Goal: Task Accomplishment & Management: Use online tool/utility

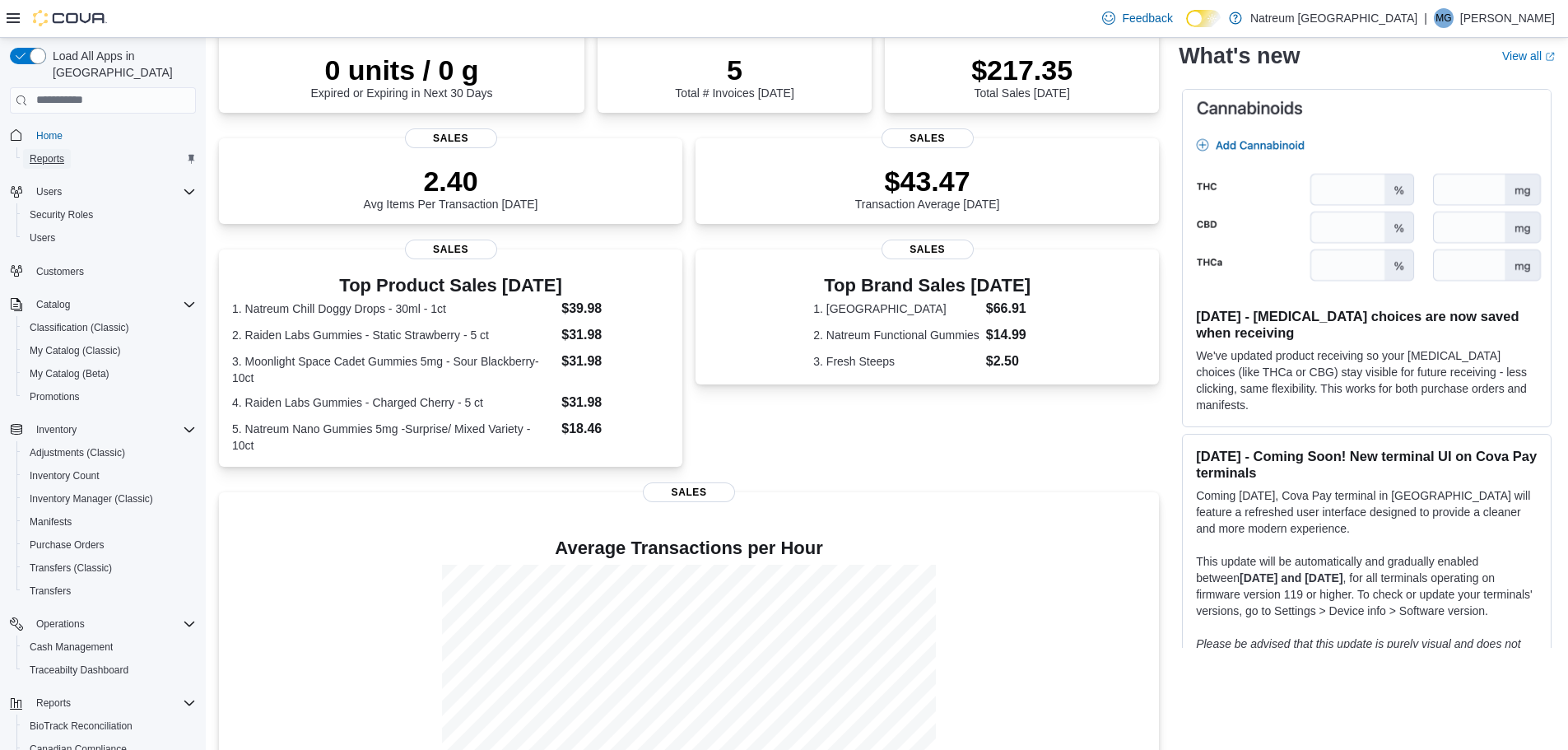
click at [55, 152] on span "Reports" at bounding box center [46, 158] width 35 height 13
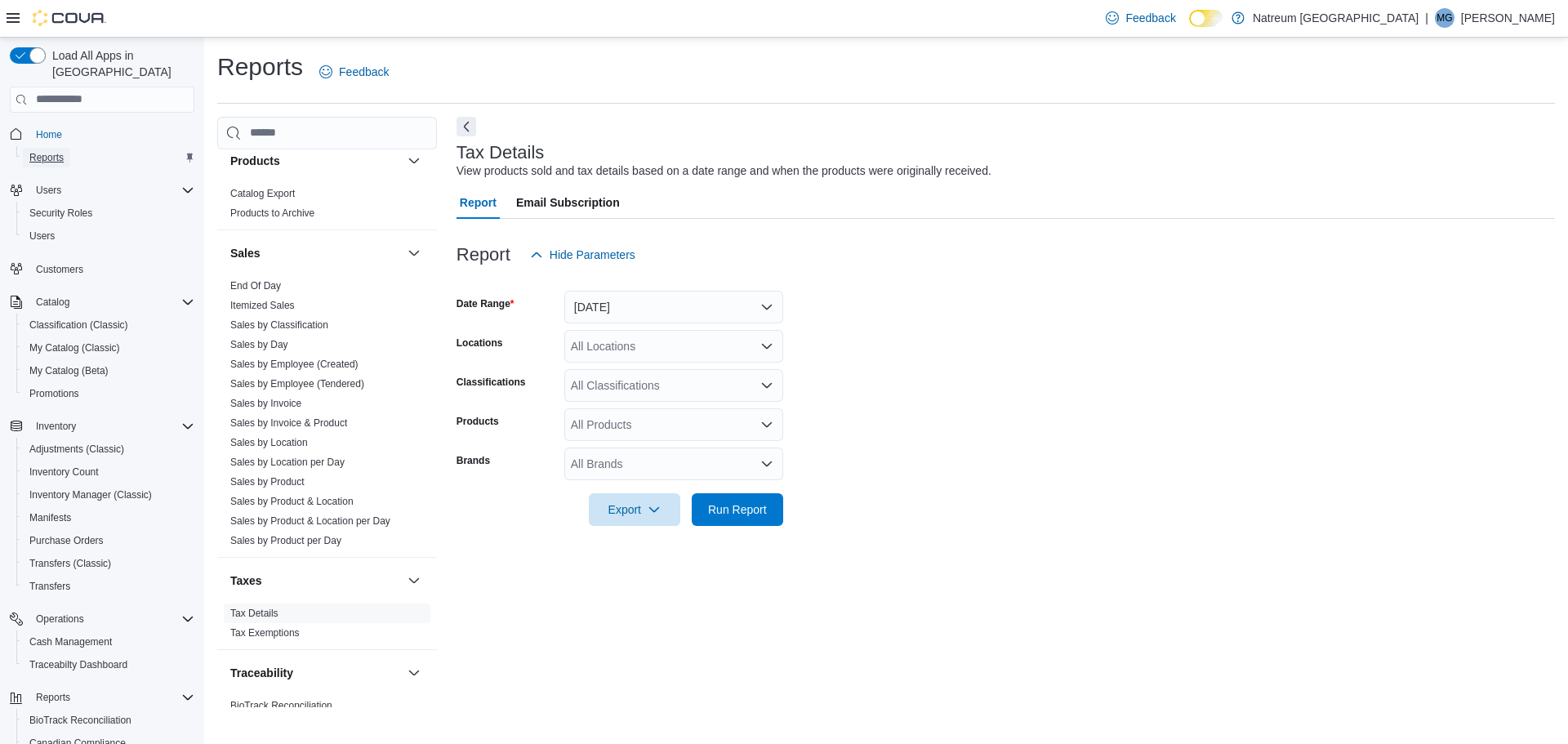
scroll to position [1163, 0]
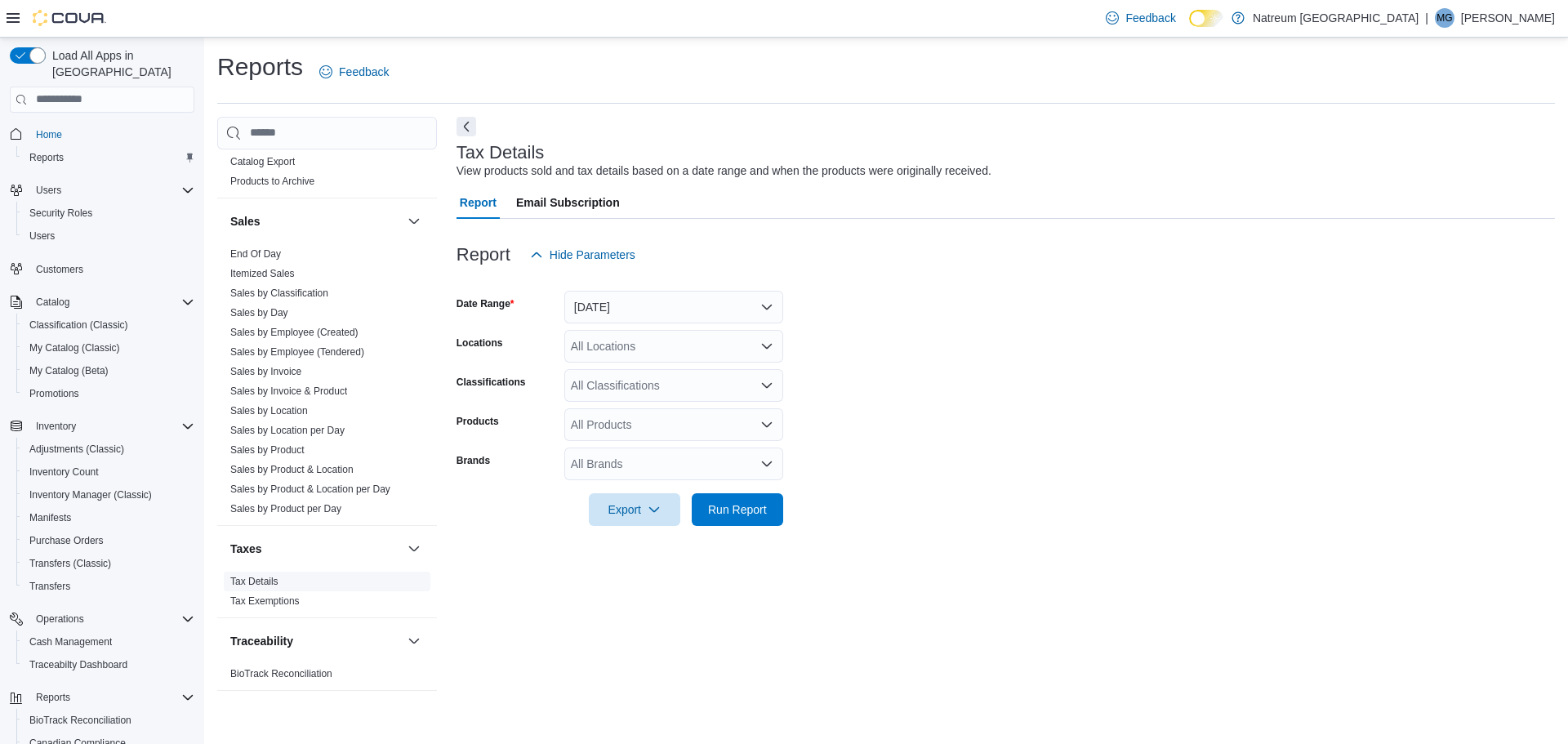
click at [263, 581] on link "Tax Details" at bounding box center [255, 581] width 48 height 12
click at [713, 317] on button "[DATE]" at bounding box center [673, 307] width 219 height 33
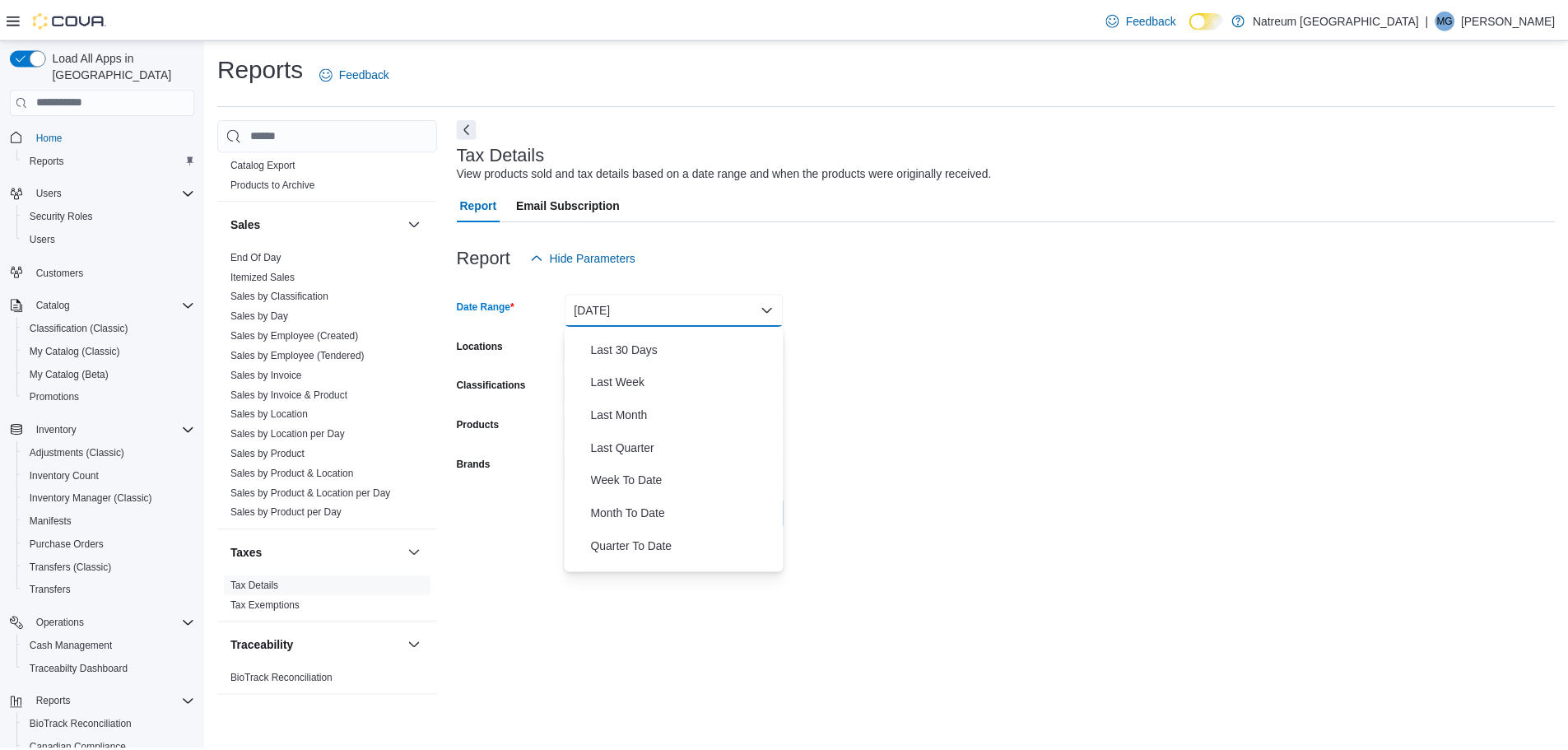
scroll to position [247, 0]
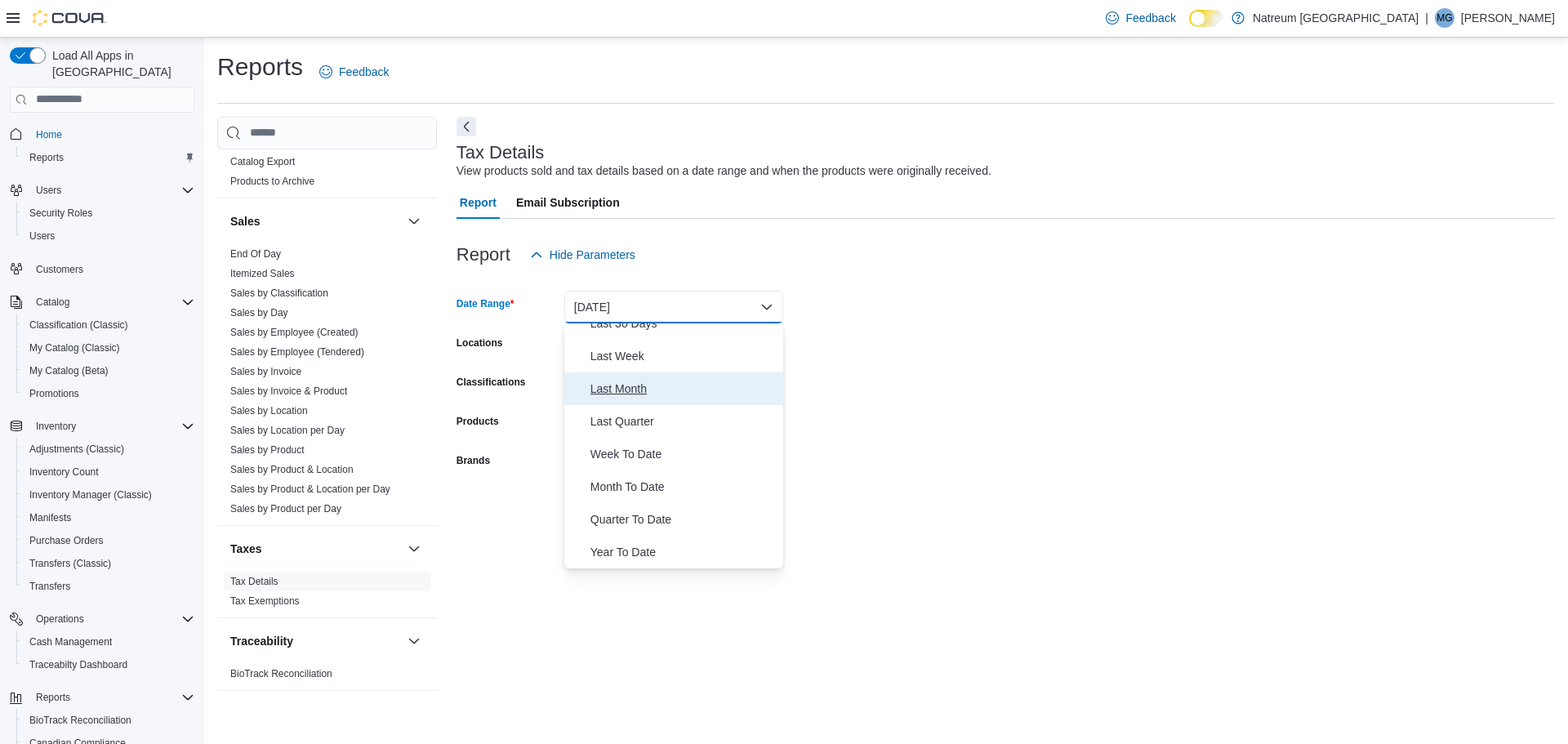
click at [640, 381] on span "Last Month" at bounding box center [684, 388] width 186 height 20
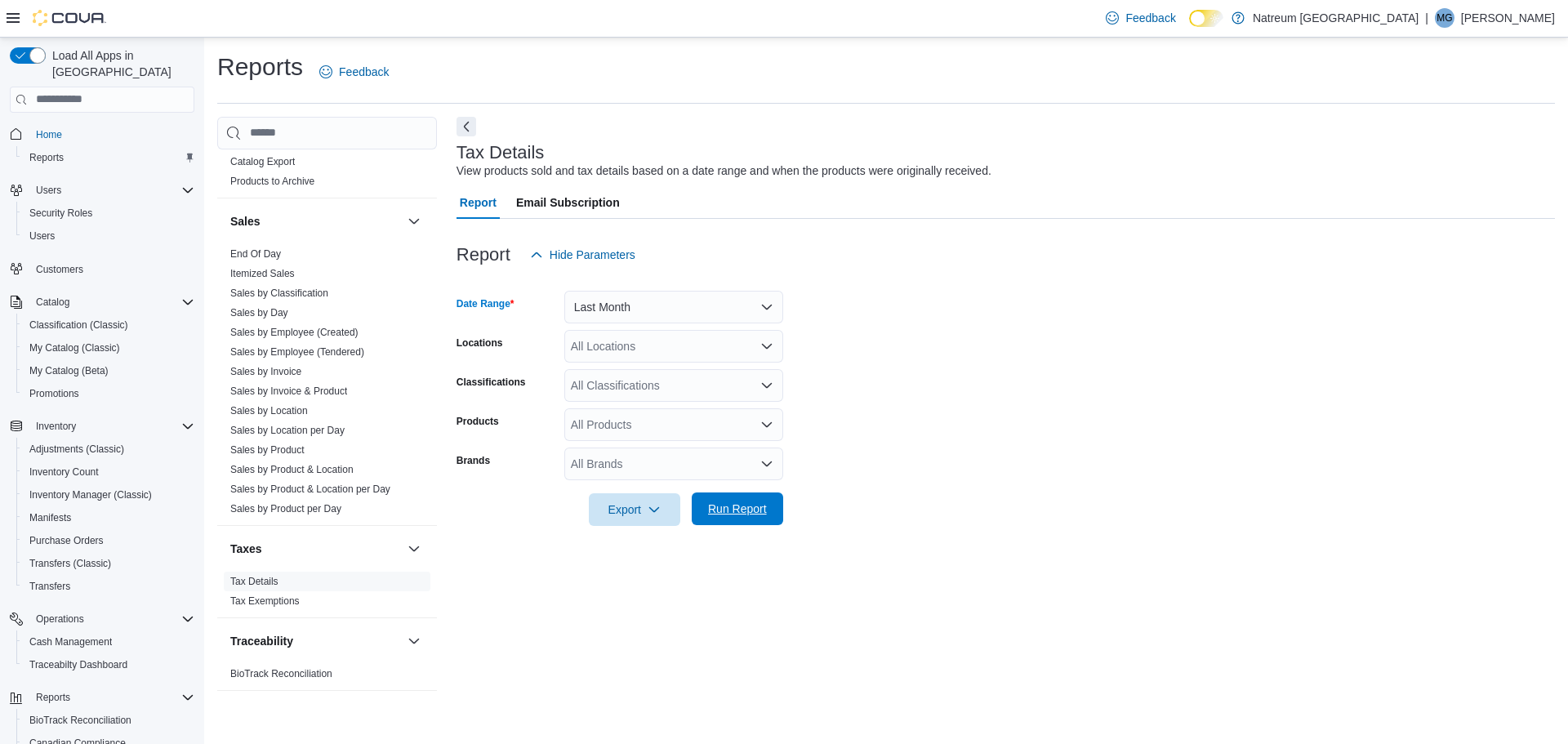
click at [738, 507] on span "Run Report" at bounding box center [738, 509] width 59 height 16
click at [630, 514] on span "Export" at bounding box center [628, 508] width 72 height 33
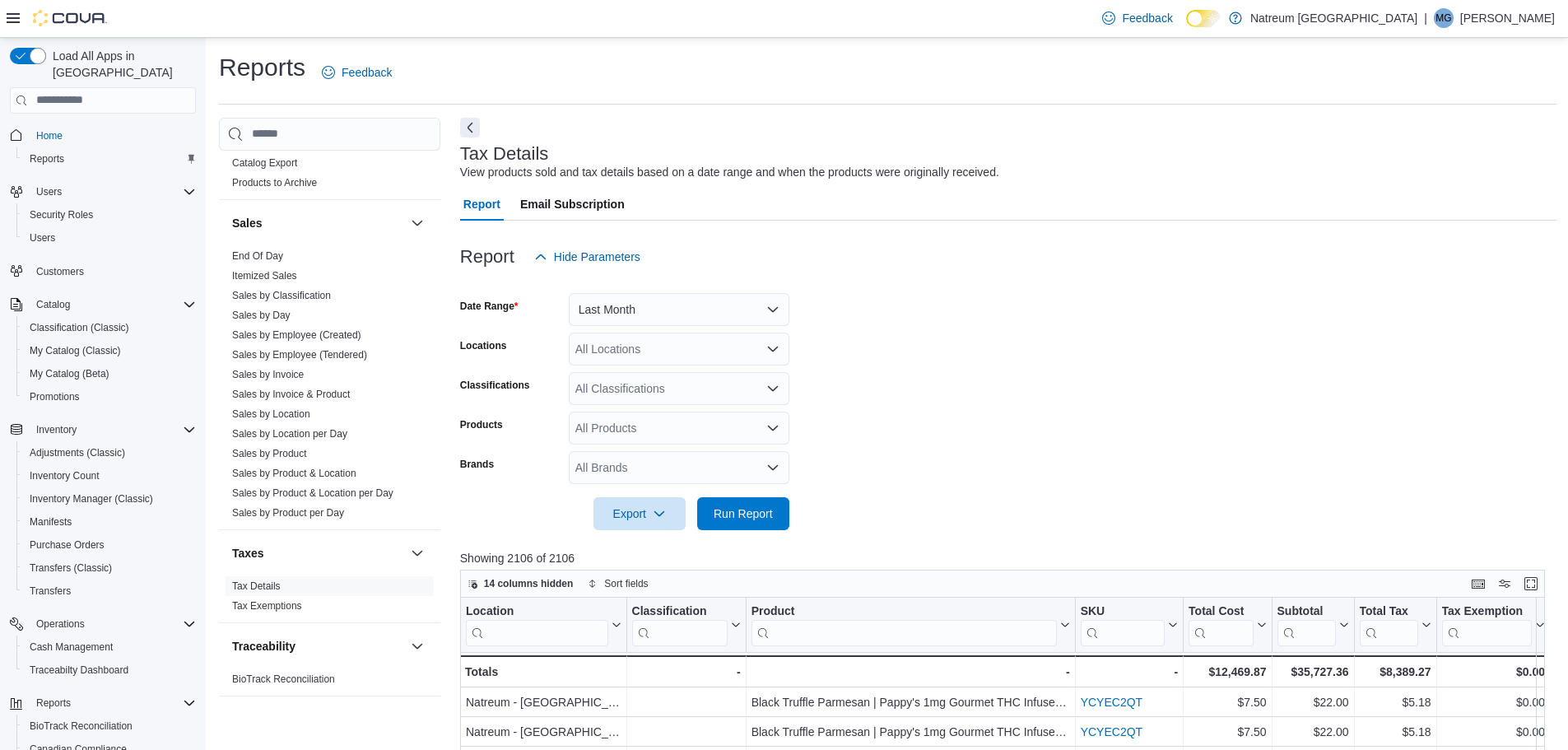
click at [748, 545] on div at bounding box center [1008, 540] width 1096 height 20
click at [644, 519] on span "Export" at bounding box center [639, 512] width 72 height 33
click at [636, 548] on span "Export to Excel" at bounding box center [641, 546] width 74 height 13
